Goal: Book appointment/travel/reservation

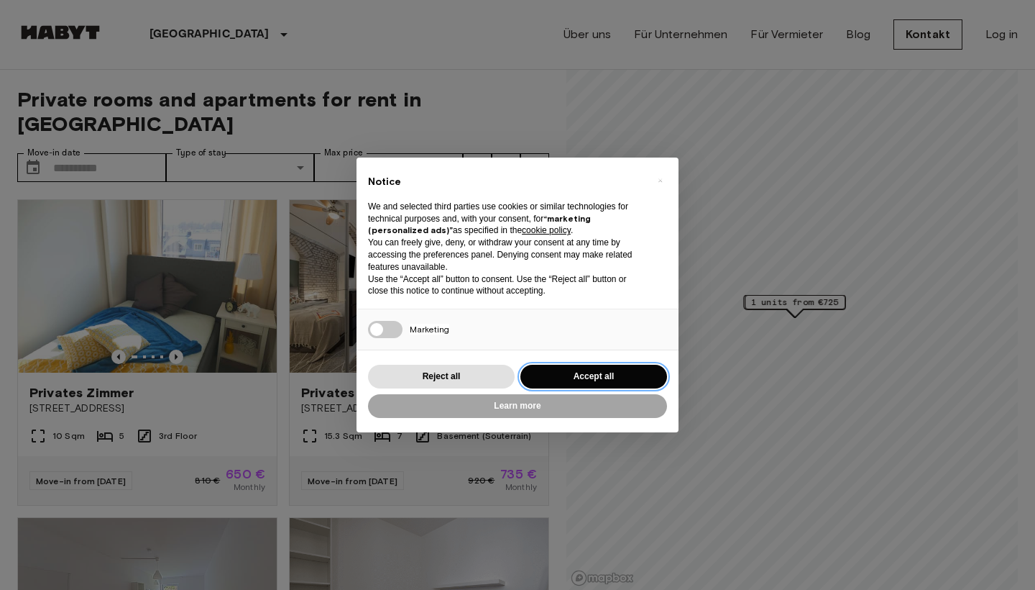
click at [591, 369] on button "Accept all" at bounding box center [594, 377] width 147 height 24
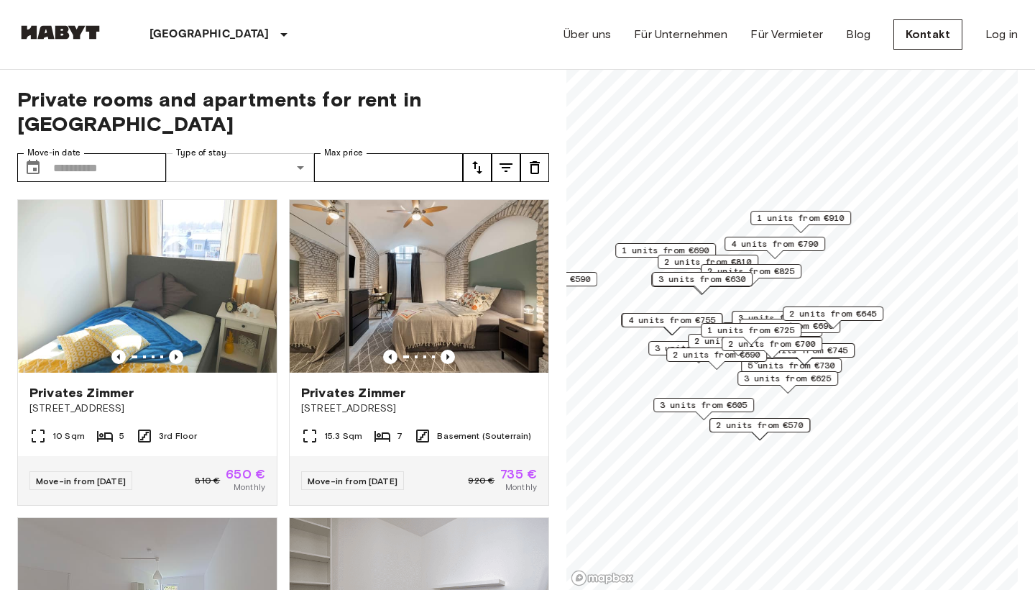
click at [126, 153] on input "Move-in date" at bounding box center [109, 167] width 113 height 29
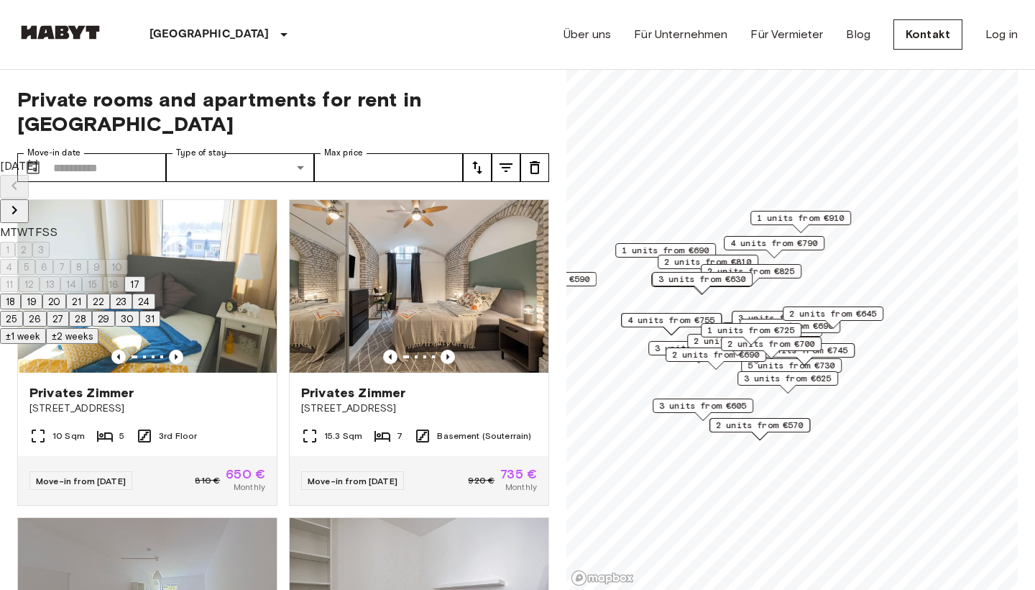
click at [23, 201] on icon "Next month" at bounding box center [14, 209] width 17 height 17
click at [15, 242] on button "1" at bounding box center [7, 250] width 15 height 16
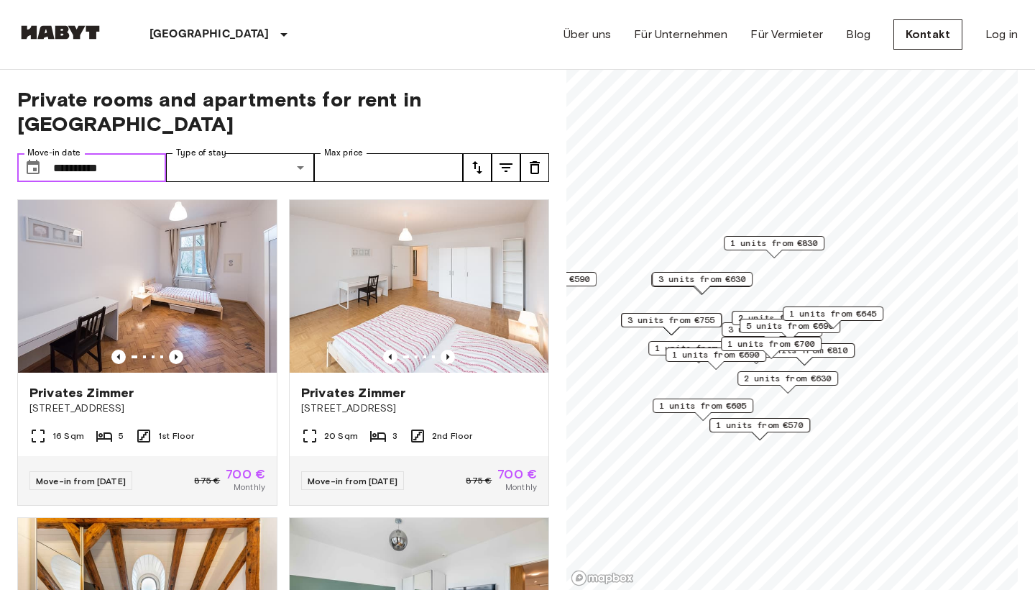
type input "**********"
click at [179, 349] on icon "Previous image" at bounding box center [176, 356] width 14 height 14
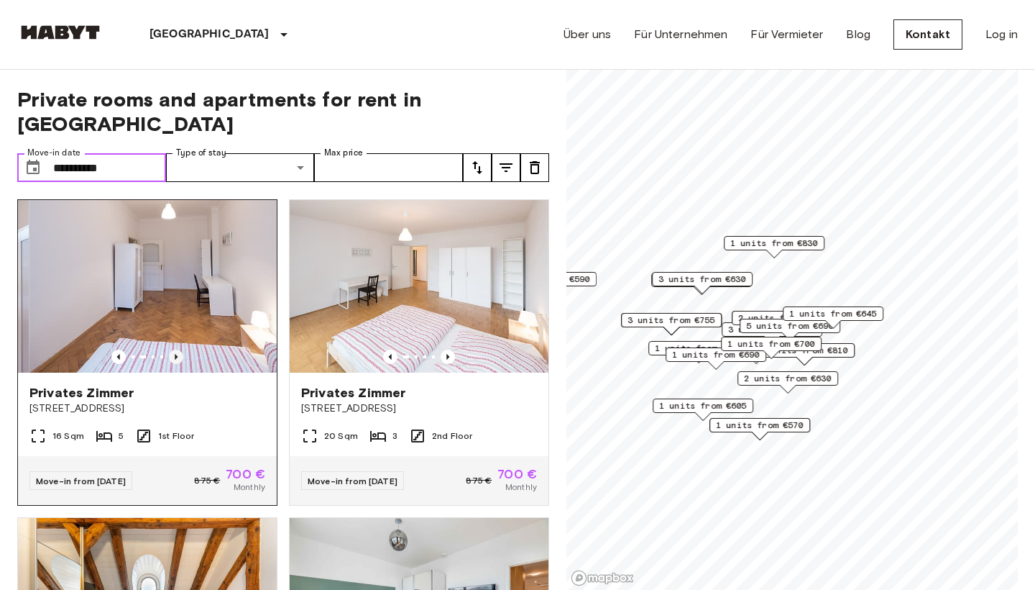
click at [179, 349] on icon "Previous image" at bounding box center [176, 356] width 14 height 14
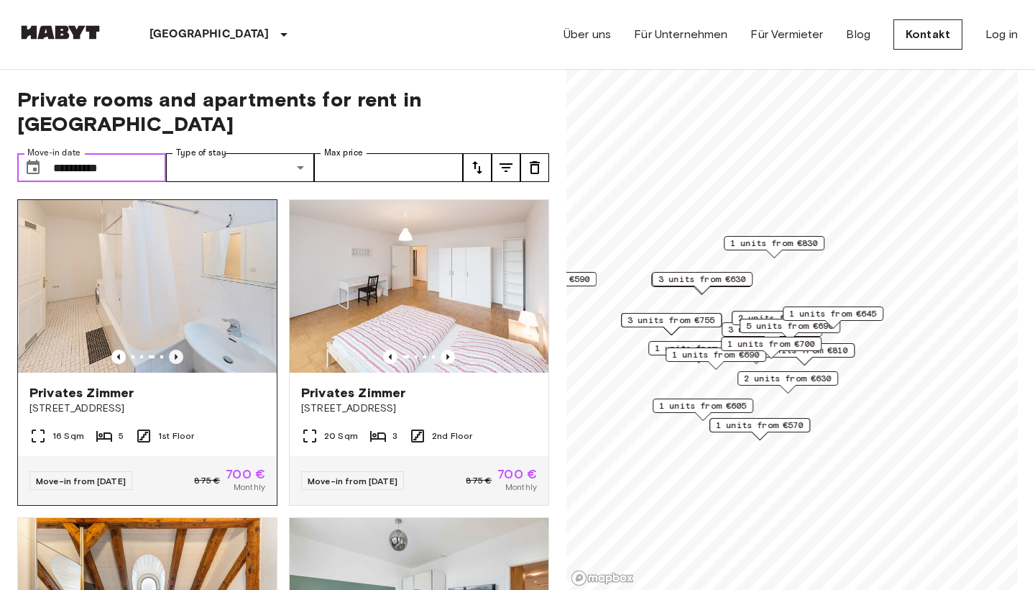
click at [179, 349] on icon "Previous image" at bounding box center [176, 356] width 14 height 14
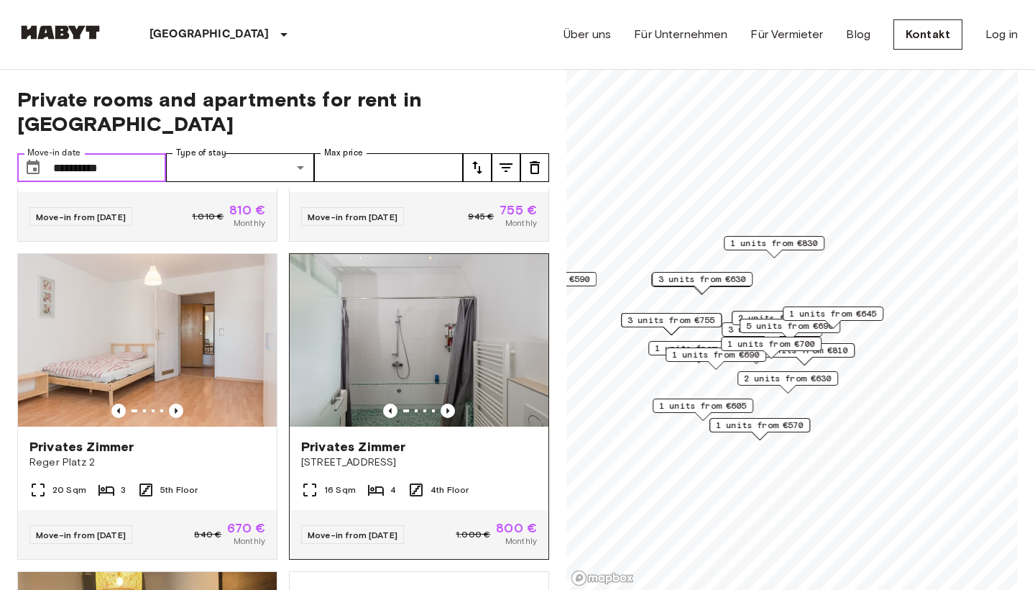
scroll to position [600, 0]
